Goal: Transaction & Acquisition: Purchase product/service

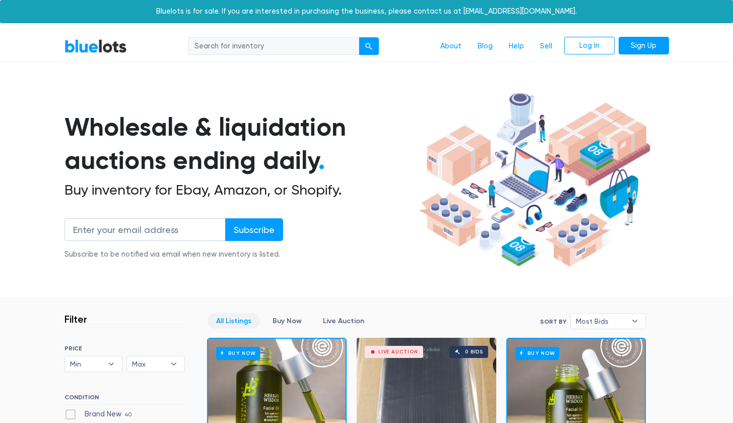
click at [235, 41] on input "search" at bounding box center [273, 46] width 171 height 18
type input "books"
click at [369, 45] on button "submit" at bounding box center [369, 46] width 20 height 18
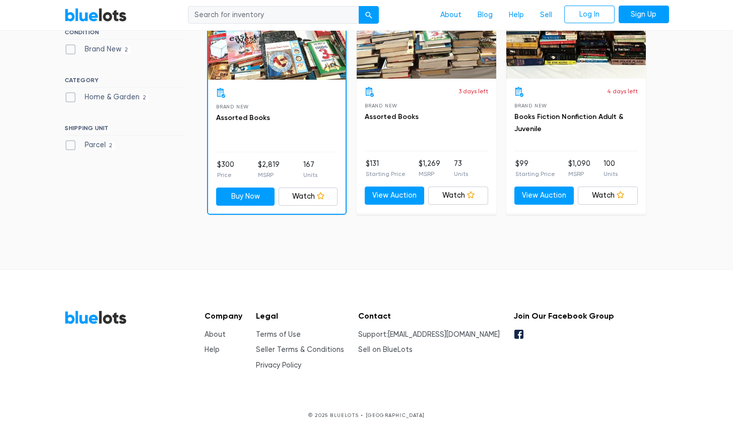
scroll to position [347, 0]
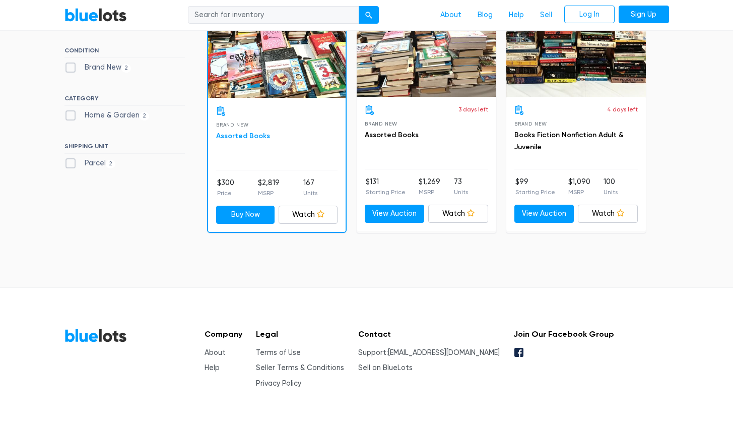
click at [246, 136] on link "Assorted Books" at bounding box center [243, 136] width 54 height 9
click at [91, 164] on label "Parcel 2" at bounding box center [90, 163] width 51 height 11
click at [71, 164] on input "Parcel 2" at bounding box center [68, 161] width 7 height 7
checkbox input "true"
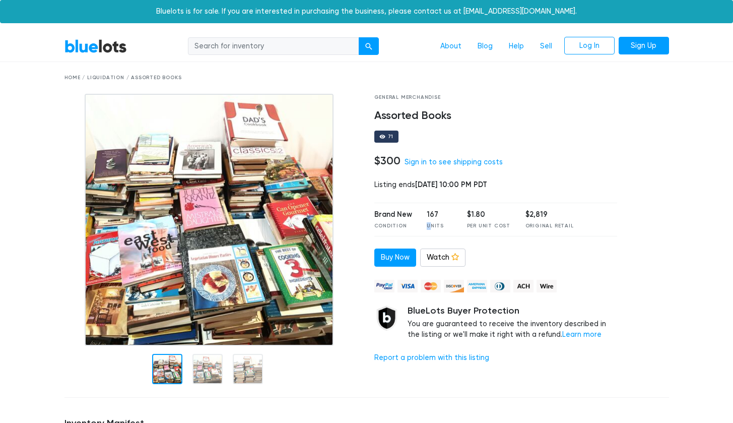
click at [433, 222] on div "Units" at bounding box center [439, 226] width 25 height 8
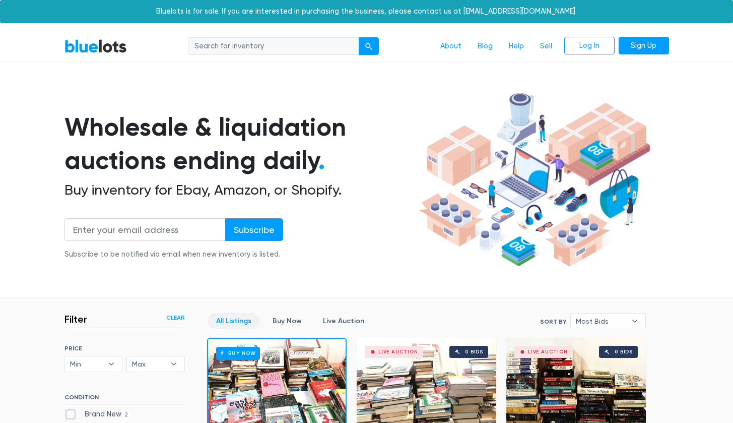
scroll to position [271, 0]
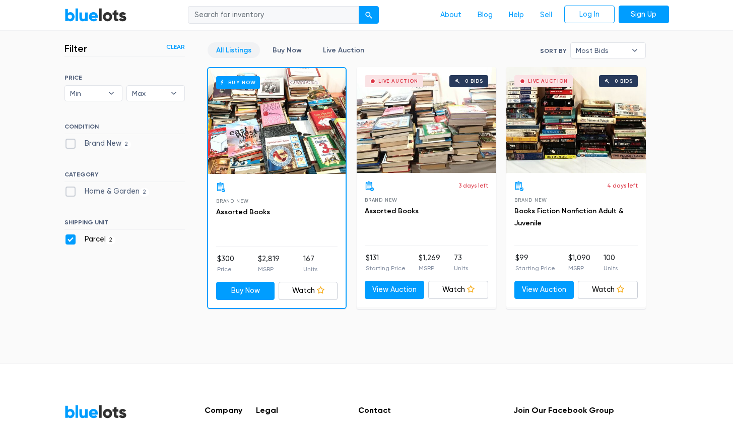
click at [441, 140] on div "Live Auction 0 bids" at bounding box center [427, 120] width 140 height 106
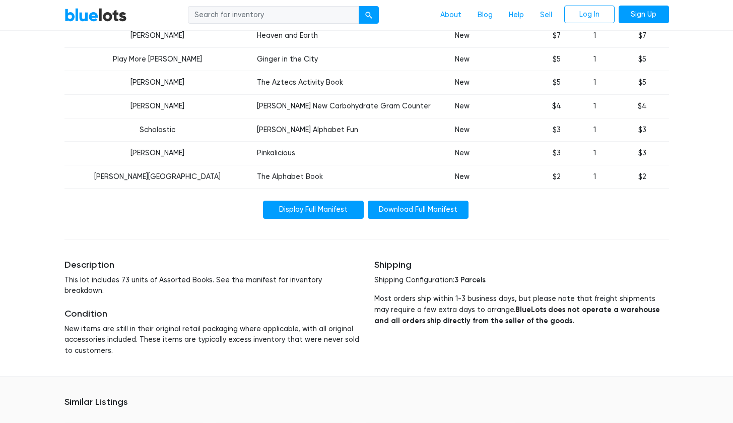
scroll to position [1769, 0]
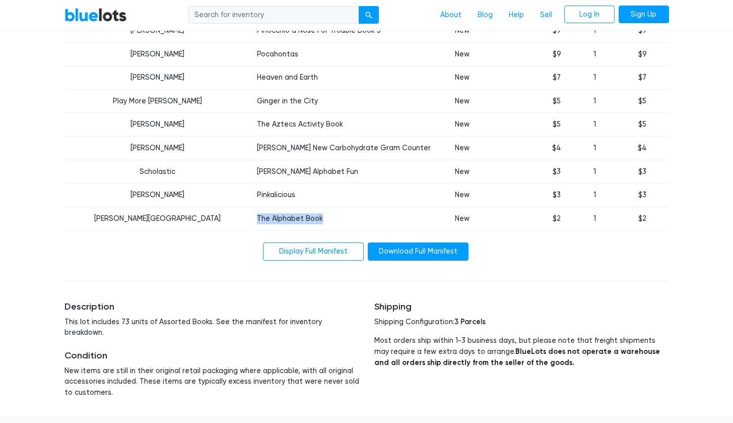
drag, startPoint x: 217, startPoint y: 194, endPoint x: 371, endPoint y: 199, distance: 154.8
click at [311, 207] on td "The Alphabet Book" at bounding box center [345, 219] width 188 height 24
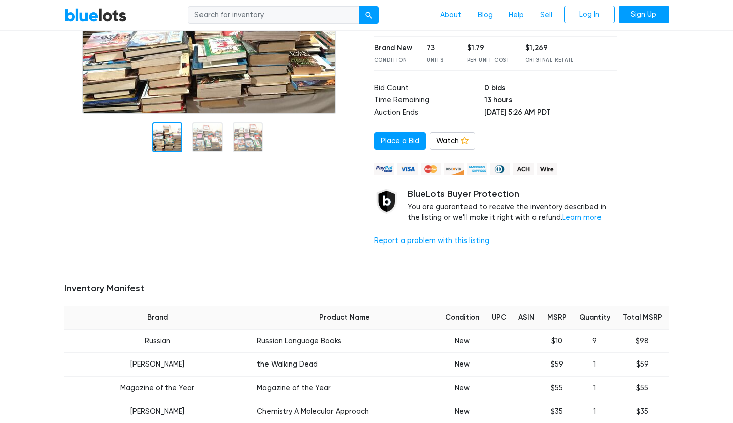
scroll to position [0, 0]
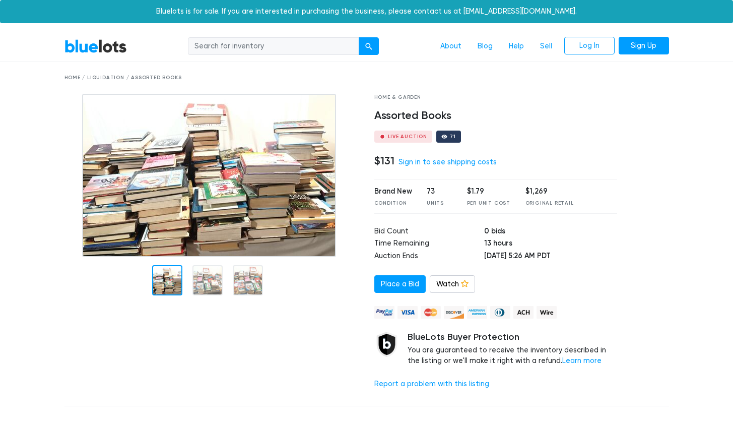
click at [434, 191] on div "73" at bounding box center [439, 191] width 25 height 11
click at [429, 190] on div "73" at bounding box center [439, 191] width 25 height 11
drag, startPoint x: 482, startPoint y: 190, endPoint x: 468, endPoint y: 191, distance: 14.1
click at [468, 191] on div "$1.79" at bounding box center [488, 191] width 43 height 11
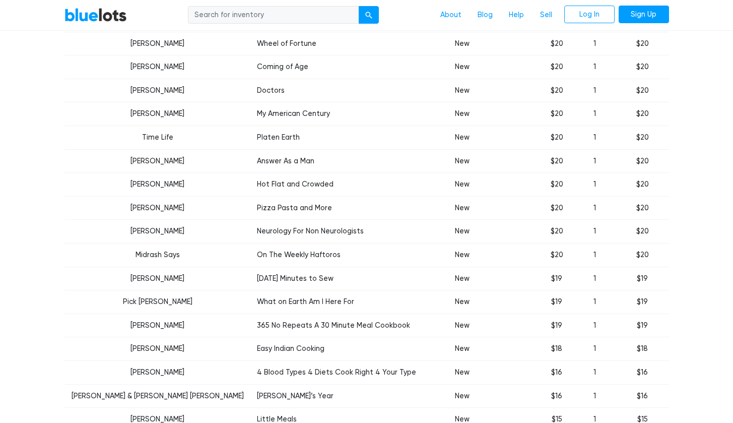
scroll to position [1124, 0]
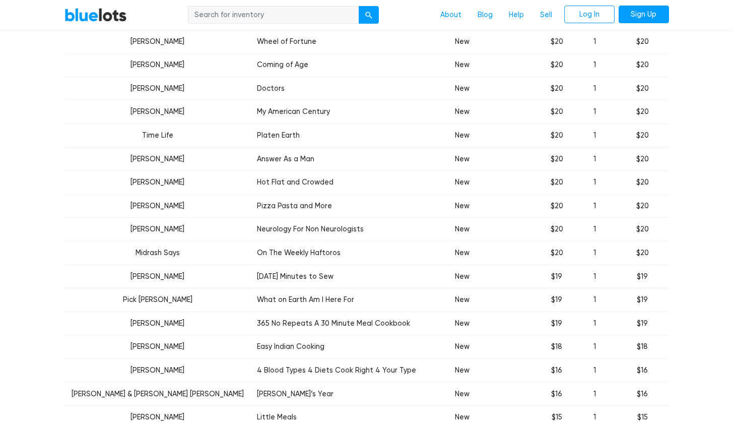
click at [548, 171] on td "$20" at bounding box center [557, 183] width 32 height 24
